Goal: Find specific page/section: Find specific page/section

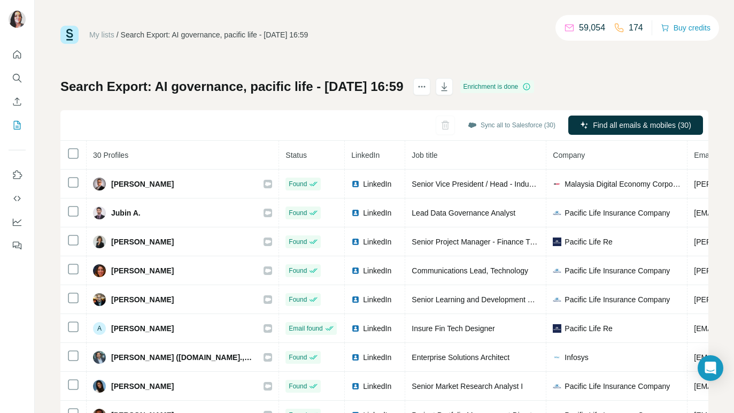
scroll to position [36, 0]
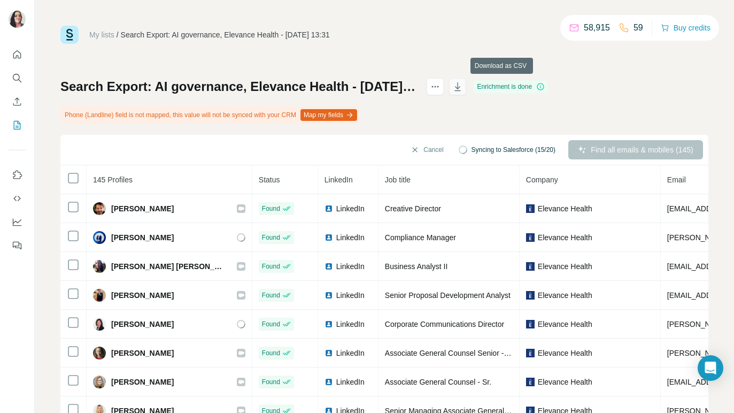
click at [466, 87] on button "button" at bounding box center [457, 86] width 17 height 17
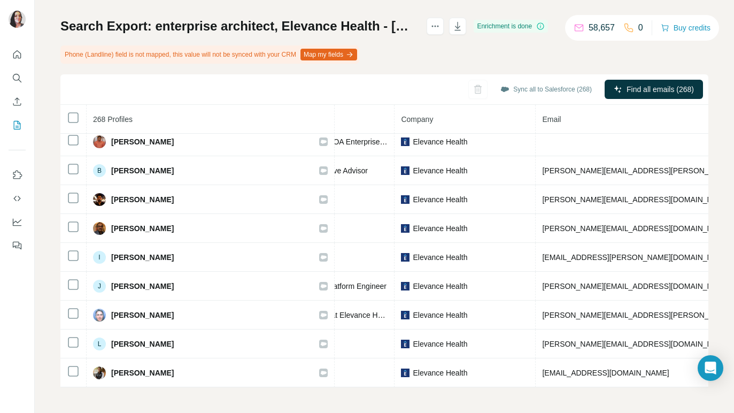
scroll to position [3639, 208]
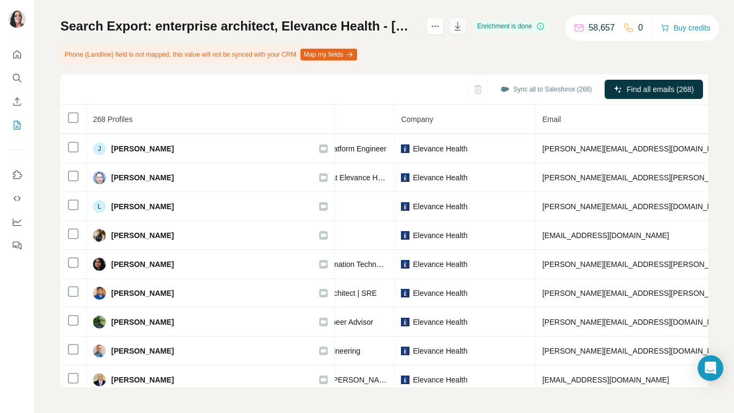
click at [461, 27] on icon "button" at bounding box center [458, 27] width 5 height 3
